Goal: Task Accomplishment & Management: Use online tool/utility

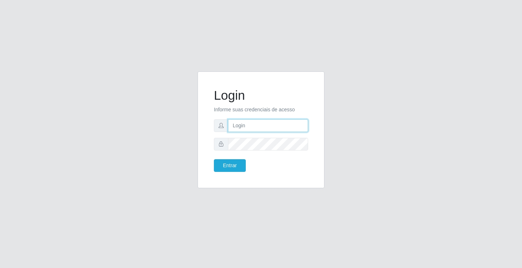
click at [259, 127] on input "text" at bounding box center [268, 125] width 80 height 13
type input "giovanny@ideal"
click at [265, 125] on input "giovanny@ideal" at bounding box center [268, 125] width 80 height 13
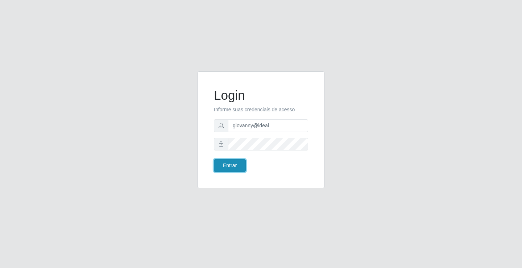
click at [233, 159] on button "Entrar" at bounding box center [230, 165] width 32 height 13
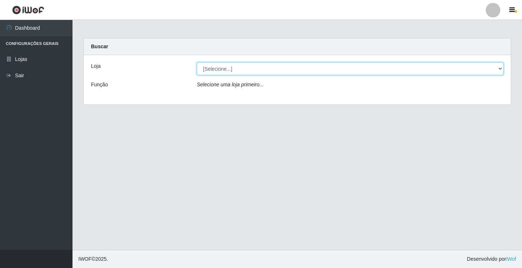
click at [427, 67] on select "[Selecione...] Ideal - Conceição" at bounding box center [350, 68] width 306 height 13
select select "231"
click at [197, 62] on select "[Selecione...] Ideal - Conceição" at bounding box center [350, 68] width 306 height 13
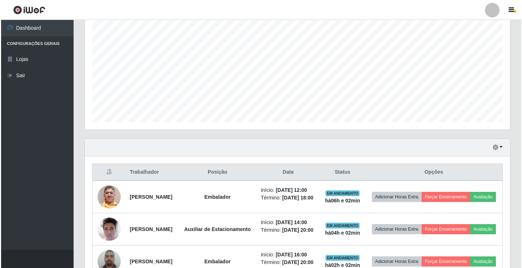
scroll to position [181, 0]
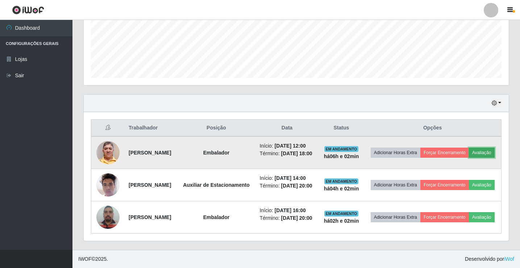
click at [469, 158] on button "Avaliação" at bounding box center [482, 152] width 26 height 10
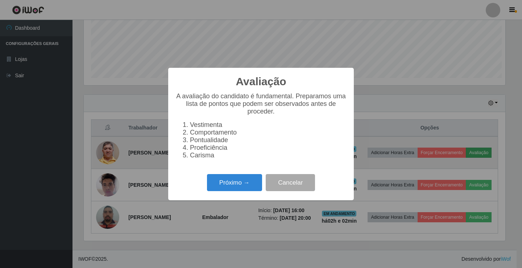
scroll to position [150, 421]
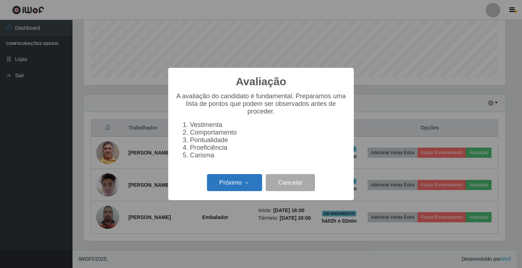
click at [251, 187] on button "Próximo →" at bounding box center [234, 182] width 55 height 17
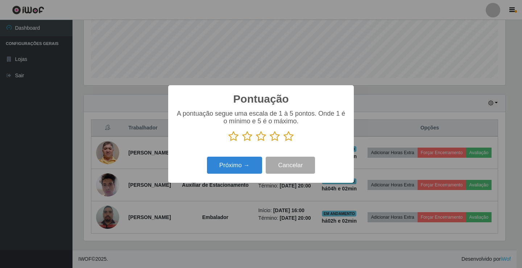
scroll to position [362116, 361845]
click at [286, 137] on icon at bounding box center [288, 136] width 10 height 11
click at [283, 142] on input "radio" at bounding box center [283, 142] width 0 height 0
click at [253, 160] on button "Próximo →" at bounding box center [234, 164] width 55 height 17
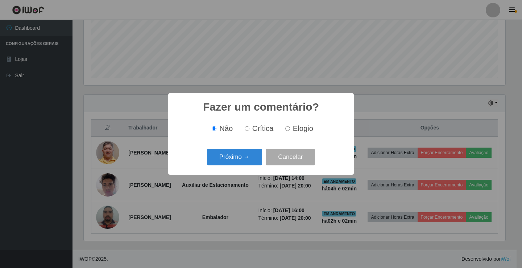
click at [297, 123] on div "Não Crítica Elogio" at bounding box center [260, 128] width 171 height 21
click at [293, 128] on span "Elogio" at bounding box center [303, 128] width 20 height 8
click at [290, 128] on input "Elogio" at bounding box center [287, 128] width 5 height 5
radio input "true"
click at [249, 158] on button "Próximo →" at bounding box center [234, 157] width 55 height 17
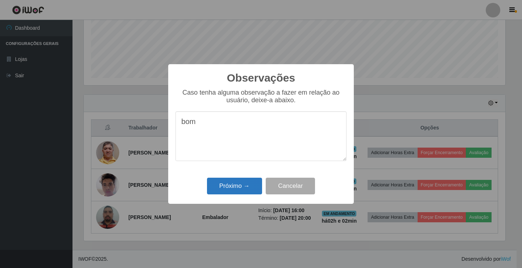
type textarea "bom"
click at [245, 185] on button "Próximo →" at bounding box center [234, 186] width 55 height 17
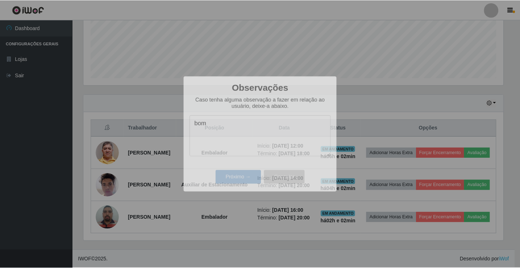
scroll to position [150, 425]
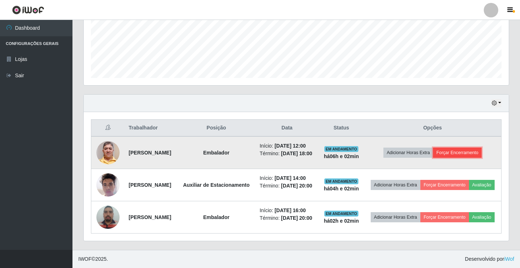
click at [469, 154] on button "Forçar Encerramento" at bounding box center [457, 152] width 49 height 10
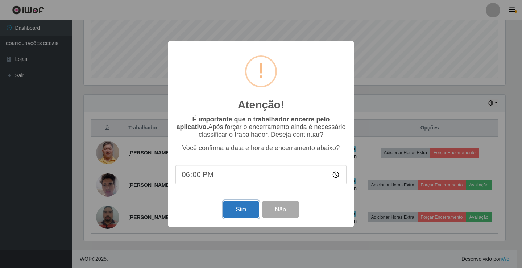
click at [238, 209] on button "Sim" at bounding box center [240, 209] width 35 height 17
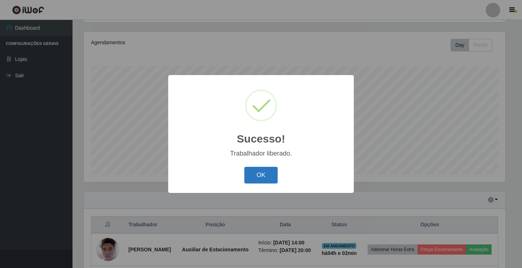
click at [268, 174] on button "OK" at bounding box center [261, 175] width 34 height 17
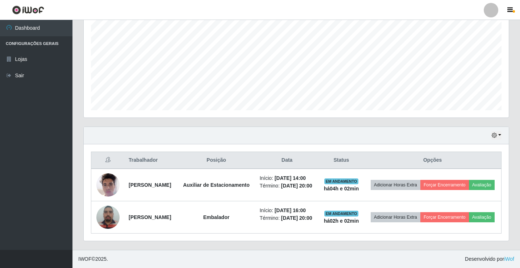
scroll to position [160, 0]
click at [26, 72] on link "Sair" at bounding box center [36, 75] width 72 height 16
